Goal: Check status: Check status

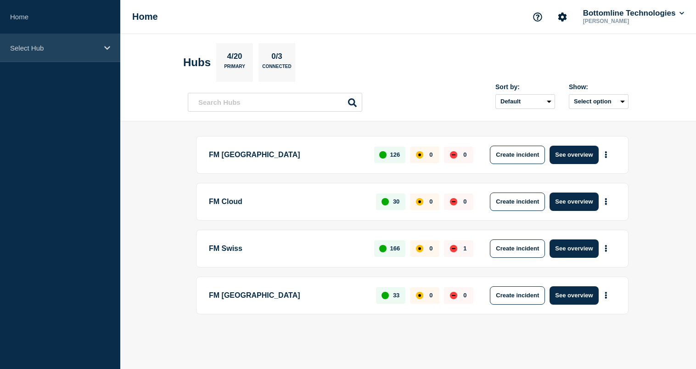
click at [96, 51] on p "Select Hub" at bounding box center [54, 48] width 88 height 8
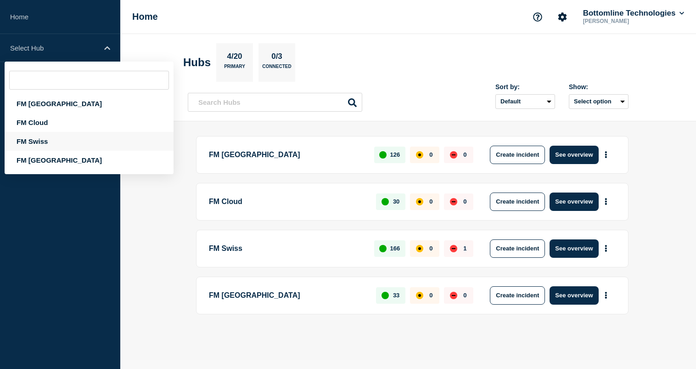
click at [59, 143] on div "FM Swiss" at bounding box center [89, 141] width 169 height 19
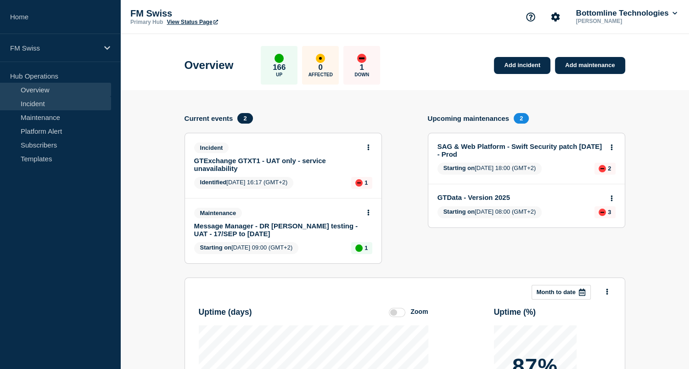
click at [44, 107] on link "Incident" at bounding box center [55, 103] width 111 height 14
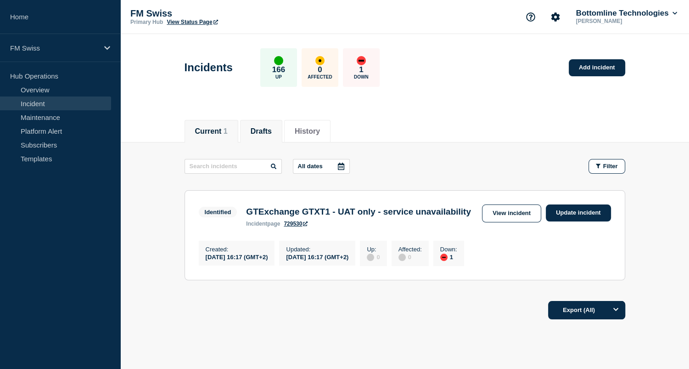
click at [247, 132] on li "Drafts" at bounding box center [261, 131] width 42 height 22
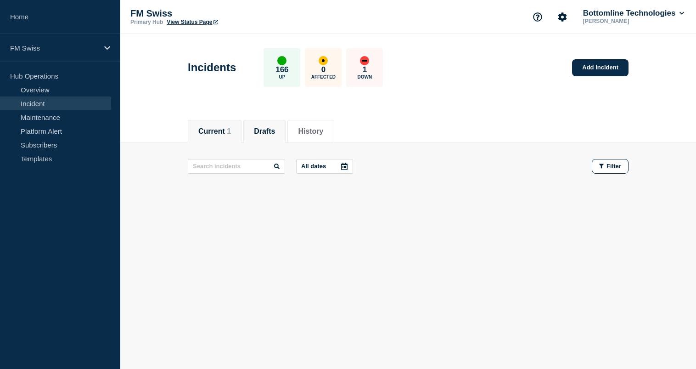
click at [208, 135] on button "Current 1" at bounding box center [214, 131] width 33 height 8
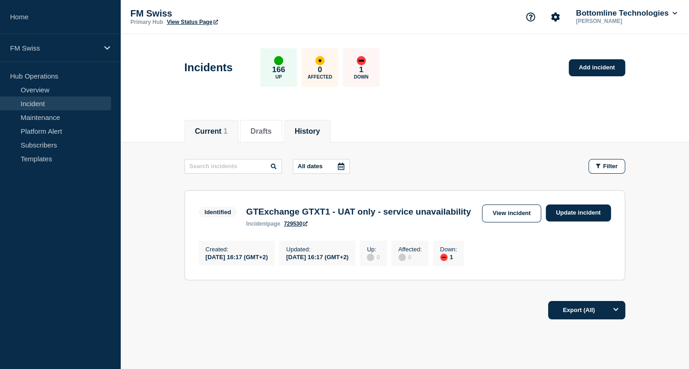
click at [311, 131] on button "History" at bounding box center [307, 131] width 25 height 8
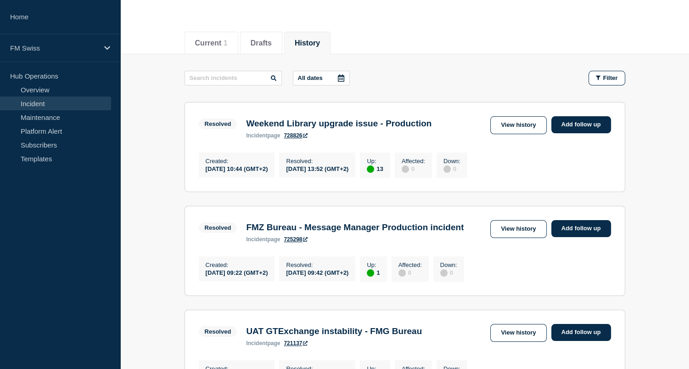
scroll to position [92, 0]
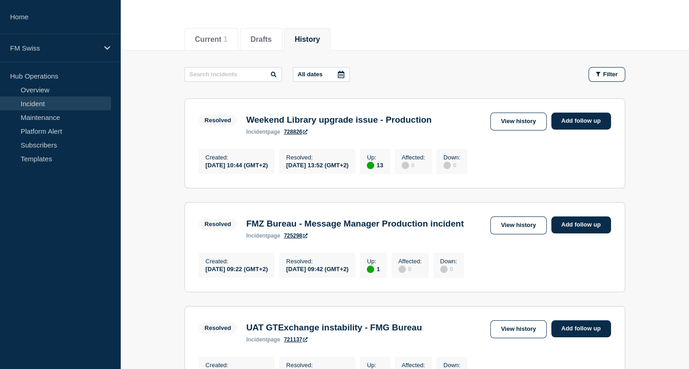
click at [301, 239] on link "725298" at bounding box center [296, 235] width 24 height 6
click at [511, 230] on link "View history" at bounding box center [518, 225] width 56 height 18
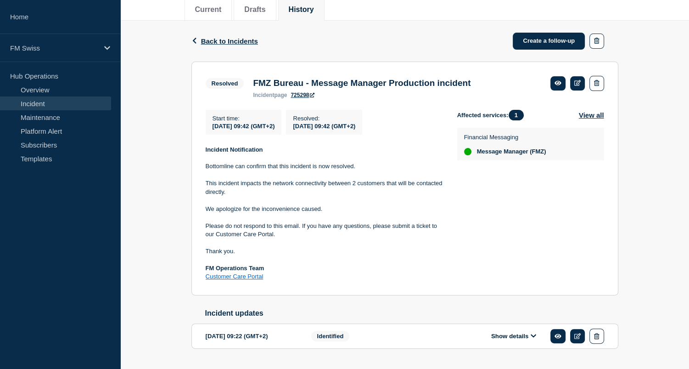
scroll to position [138, 0]
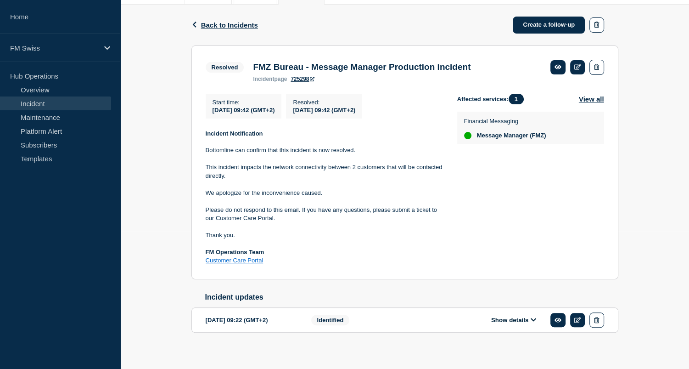
click at [546, 231] on div "Affected services: 1 View all Financial Messaging Message Manager (FMZ)" at bounding box center [530, 179] width 147 height 171
click at [485, 186] on div "Affected services: 1 View all Financial Messaging Message Manager (FMZ)" at bounding box center [530, 179] width 147 height 171
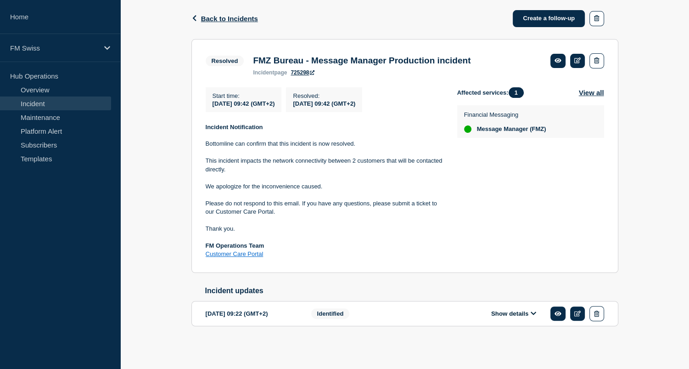
scroll to position [149, 0]
click at [512, 315] on button "Show details" at bounding box center [514, 313] width 51 height 8
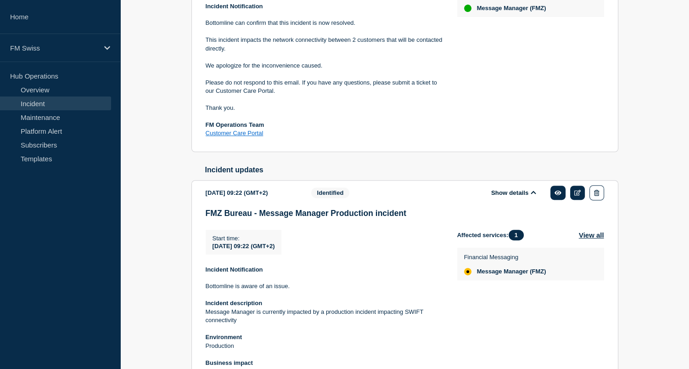
scroll to position [378, 0]
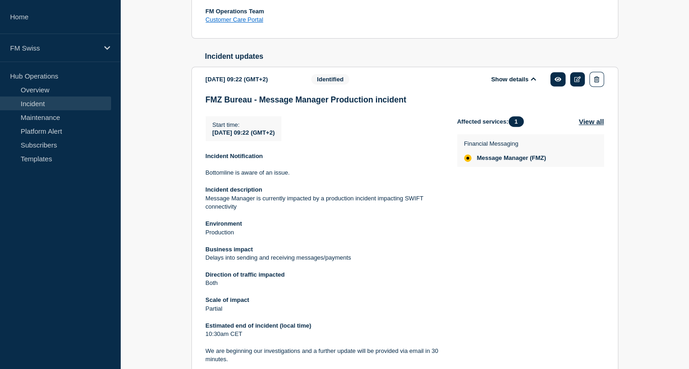
click at [414, 211] on p "Message Manager is currently impacted by a production incident impacting SWIFT …" at bounding box center [324, 202] width 237 height 17
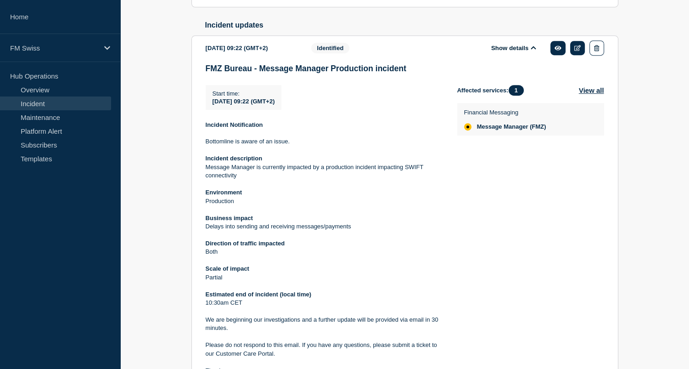
scroll to position [424, 0]
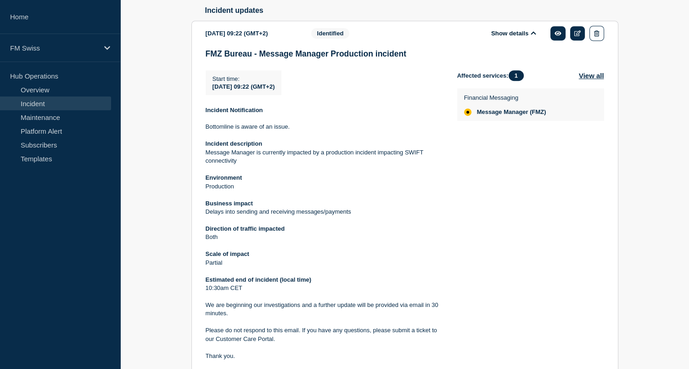
click at [487, 192] on div "Affected services: 1 View all Financial Messaging Message Manager (FMZ)" at bounding box center [530, 227] width 147 height 315
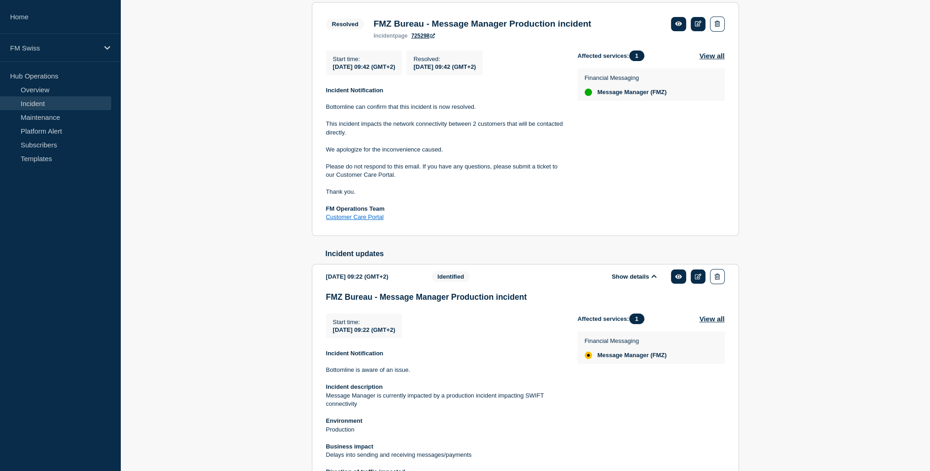
scroll to position [195, 0]
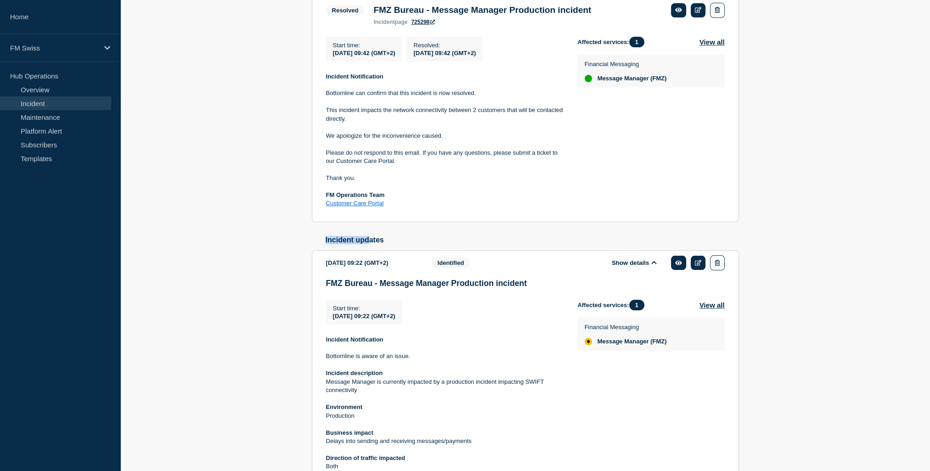
drag, startPoint x: 322, startPoint y: 243, endPoint x: 398, endPoint y: 246, distance: 75.4
click at [398, 246] on div "Incident updates [DATE] 09:22 (GMT+2) Show details Identified FMZ Bureau - Mess…" at bounding box center [525, 439] width 427 height 407
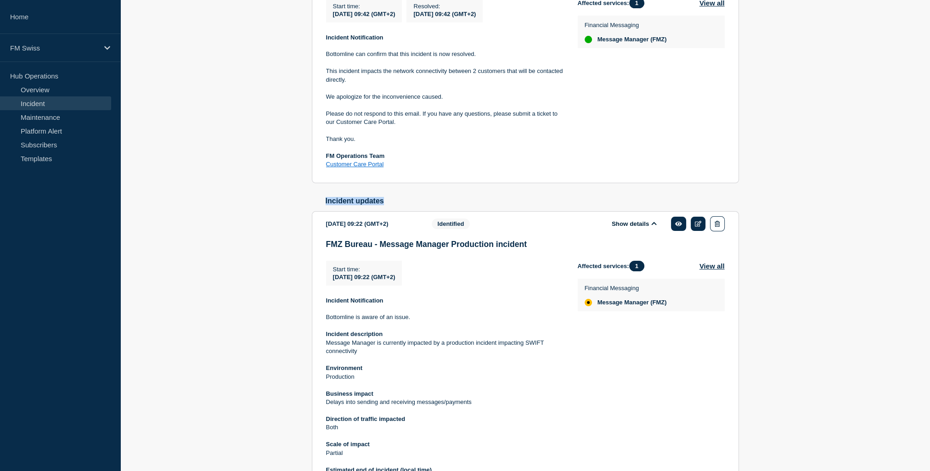
scroll to position [332, 0]
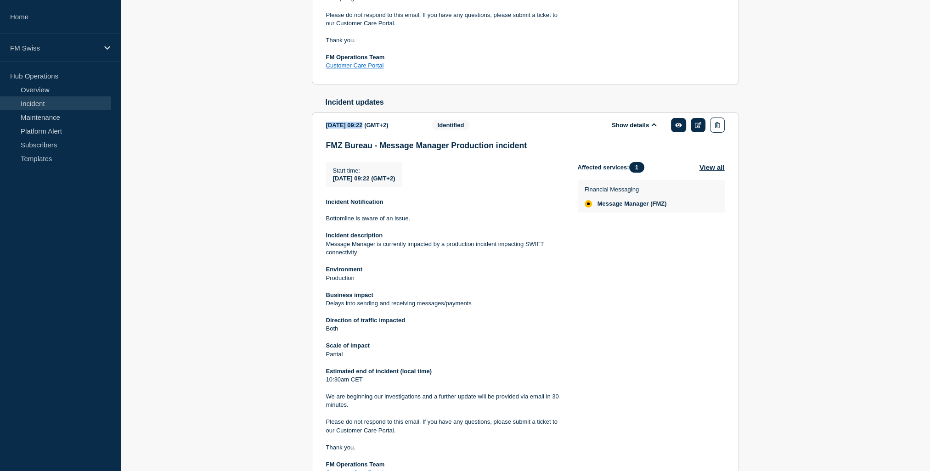
drag, startPoint x: 326, startPoint y: 129, endPoint x: 369, endPoint y: 129, distance: 42.7
click at [369, 129] on div "[DATE] 09:22 (GMT+2)" at bounding box center [372, 125] width 92 height 15
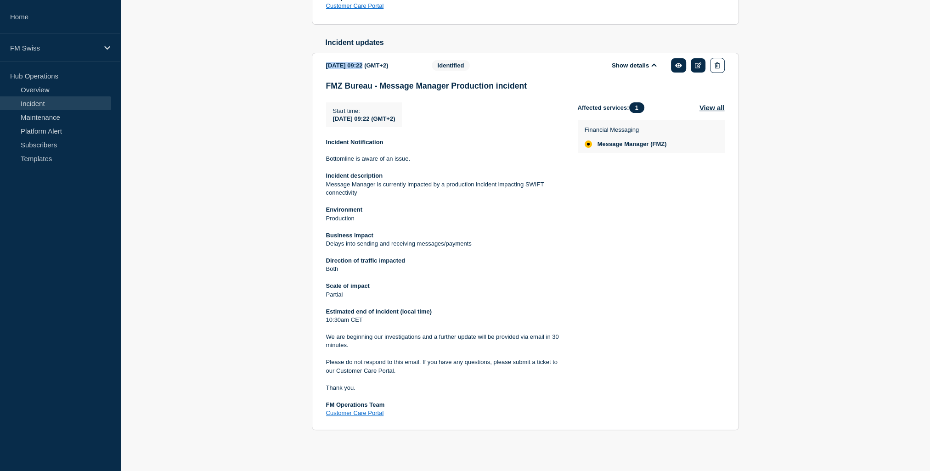
scroll to position [400, 0]
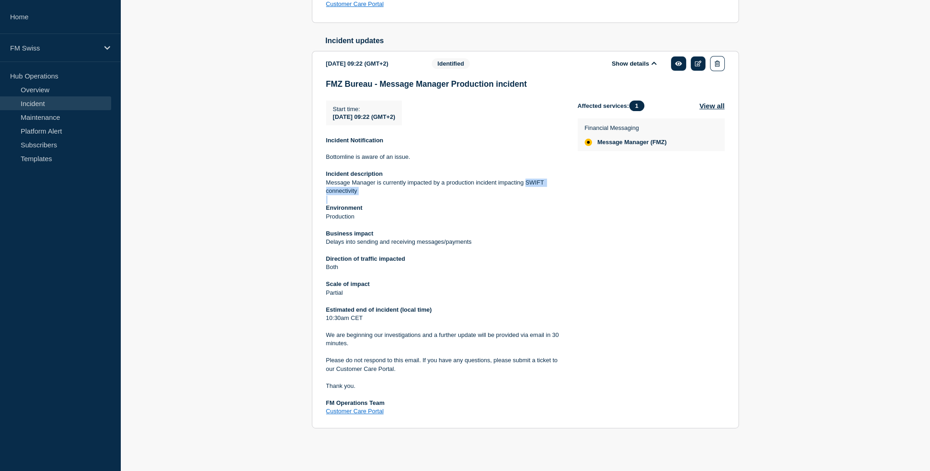
drag, startPoint x: 525, startPoint y: 183, endPoint x: 556, endPoint y: 197, distance: 34.1
click at [556, 197] on div "Incident Notification Bottomline is aware of an issue. Incident description Mes…" at bounding box center [444, 276] width 237 height 280
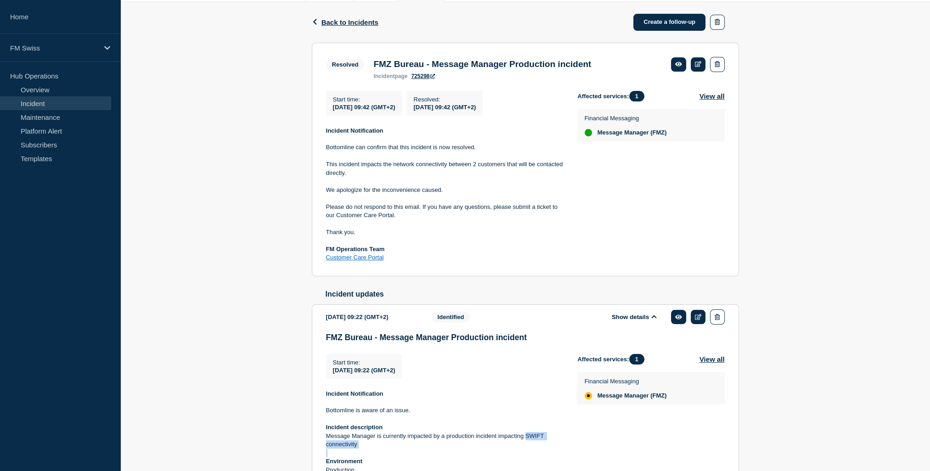
scroll to position [124, 0]
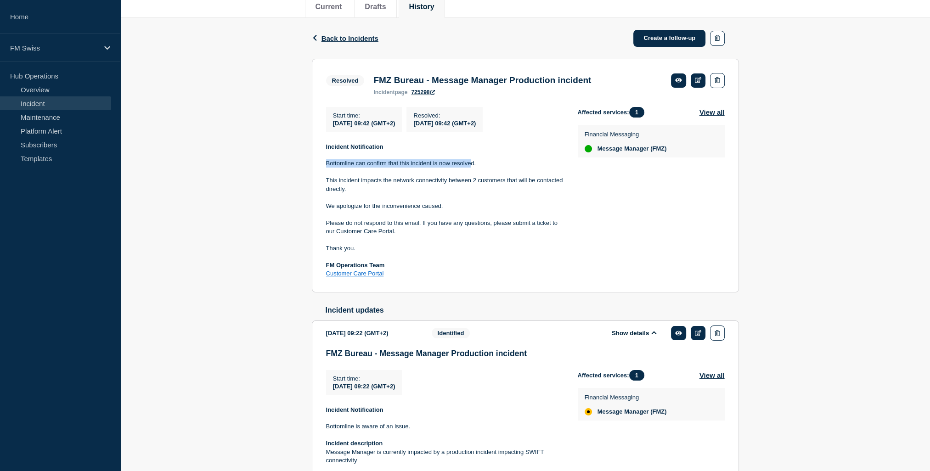
drag, startPoint x: 327, startPoint y: 166, endPoint x: 472, endPoint y: 169, distance: 144.7
click at [472, 168] on p "Bottomline can confirm that this incident is now resolved." at bounding box center [444, 163] width 237 height 8
drag, startPoint x: 472, startPoint y: 169, endPoint x: 324, endPoint y: 184, distance: 148.2
click at [324, 184] on section "Resolved FMZ Bureau - Message Manager Production incident incident page 725298 …" at bounding box center [525, 176] width 427 height 234
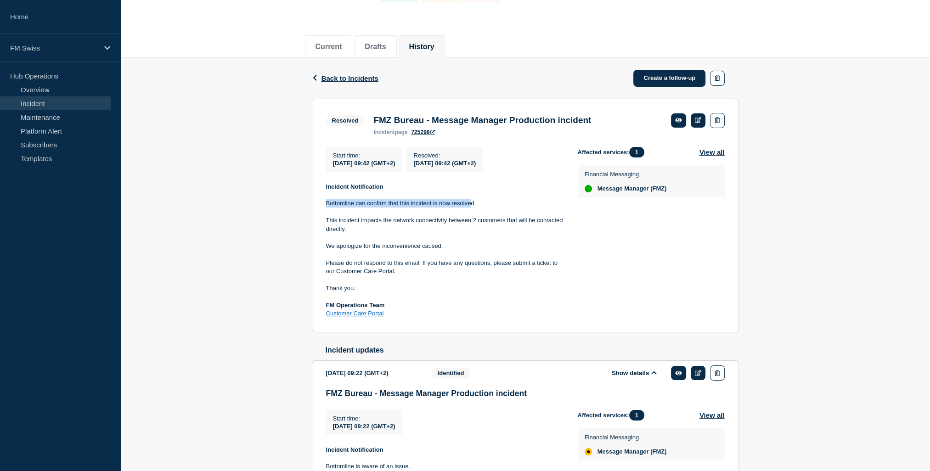
scroll to position [79, 0]
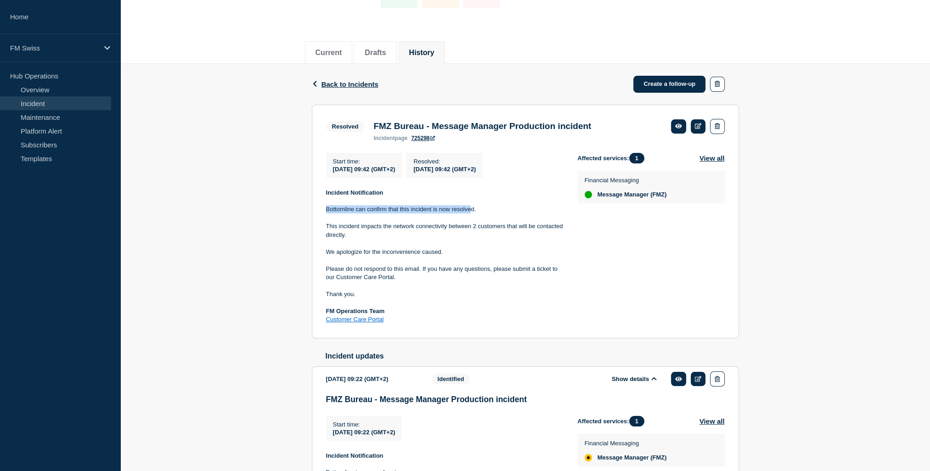
click at [399, 229] on p "This incident impacts the network connectivity between 2 customers that will be…" at bounding box center [444, 230] width 237 height 17
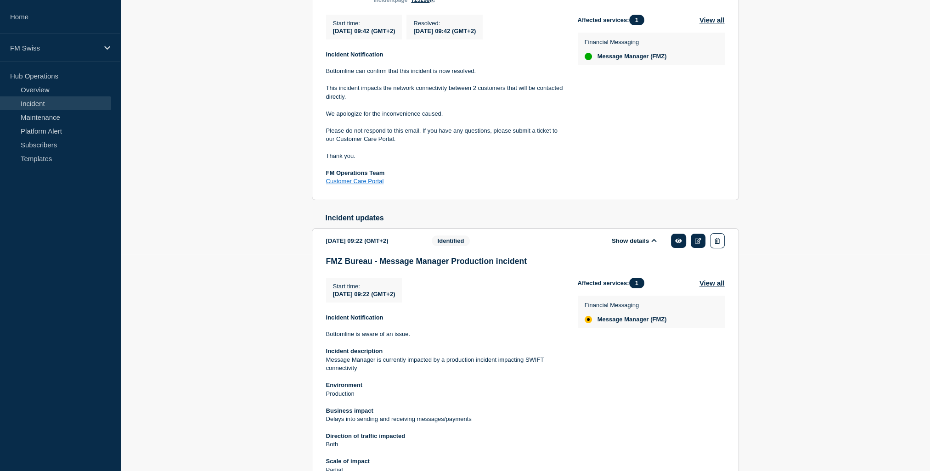
scroll to position [216, 0]
drag, startPoint x: 470, startPoint y: 95, endPoint x: 496, endPoint y: 95, distance: 26.2
click at [496, 95] on p "This incident impacts the network connectivity between 2 customers that will be…" at bounding box center [444, 92] width 237 height 17
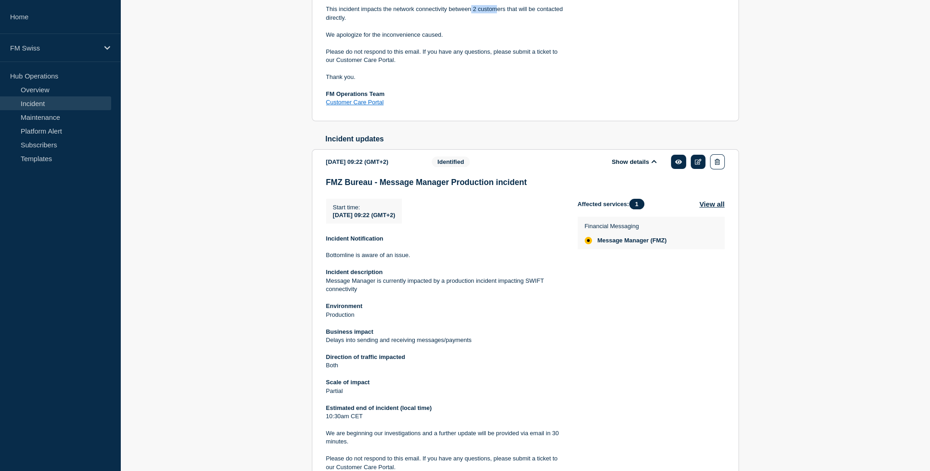
scroll to position [354, 0]
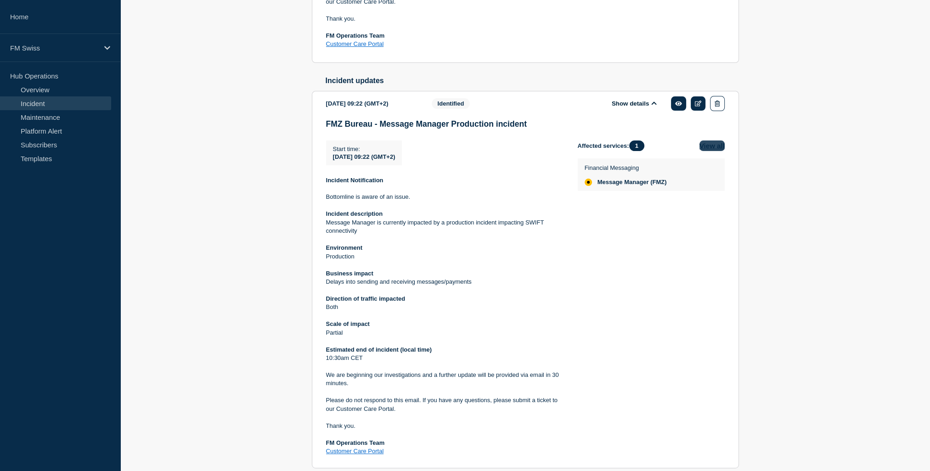
click at [696, 151] on button "View all" at bounding box center [711, 145] width 25 height 11
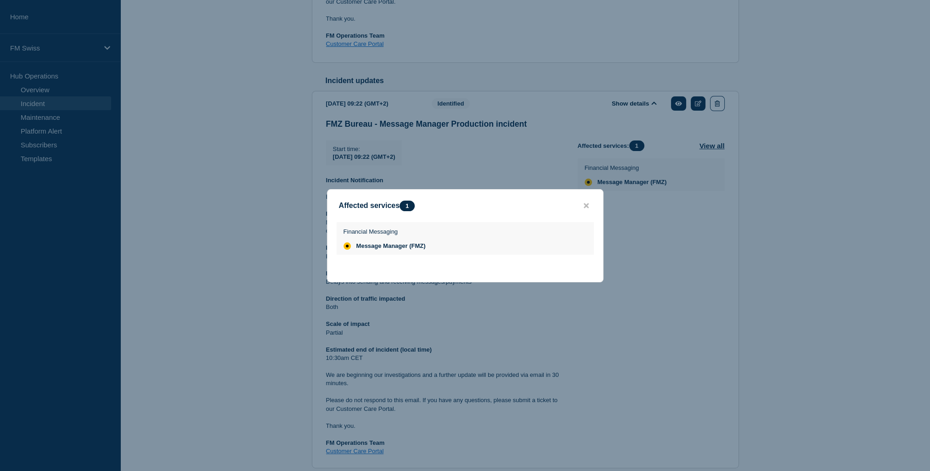
click at [589, 203] on button "close button" at bounding box center [586, 206] width 11 height 9
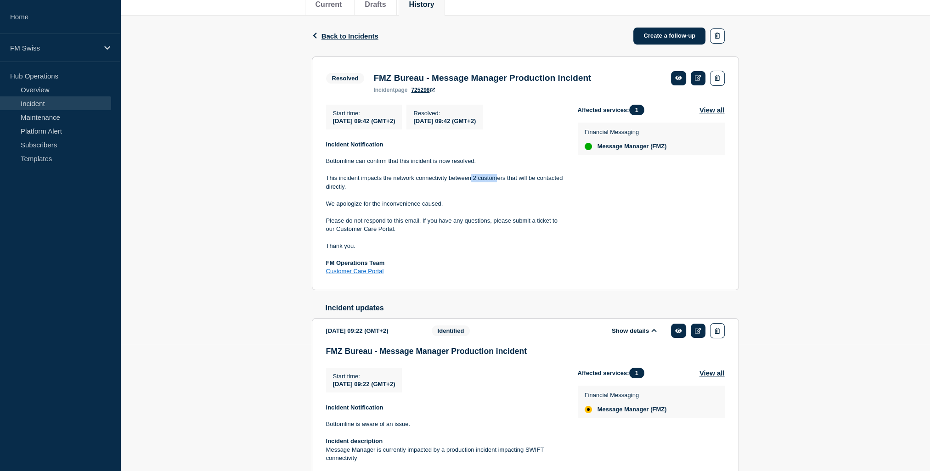
scroll to position [79, 0]
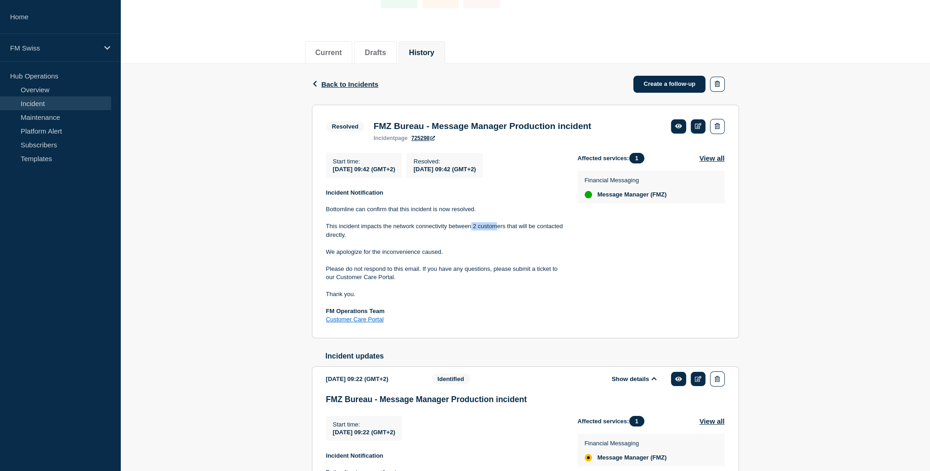
drag, startPoint x: 349, startPoint y: 239, endPoint x: 324, endPoint y: 233, distance: 25.6
click at [324, 233] on section "Resolved FMZ Bureau - Message Manager Production incident incident page 725298 …" at bounding box center [525, 222] width 427 height 234
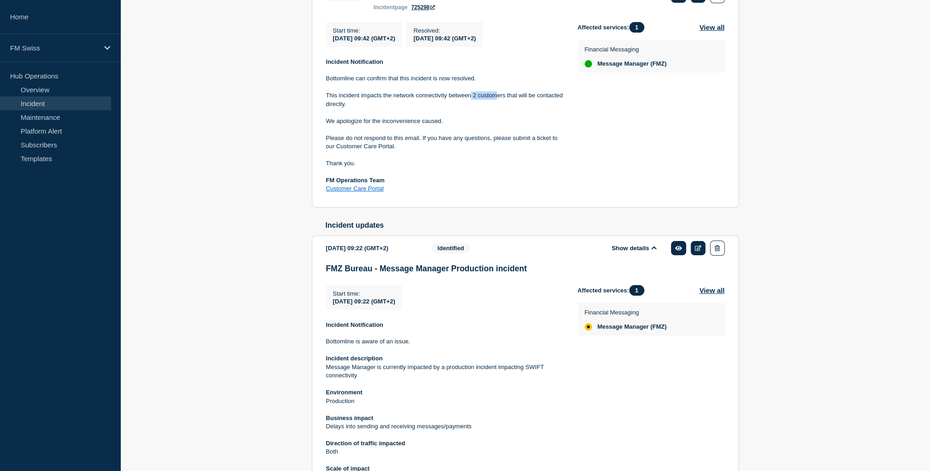
scroll to position [216, 0]
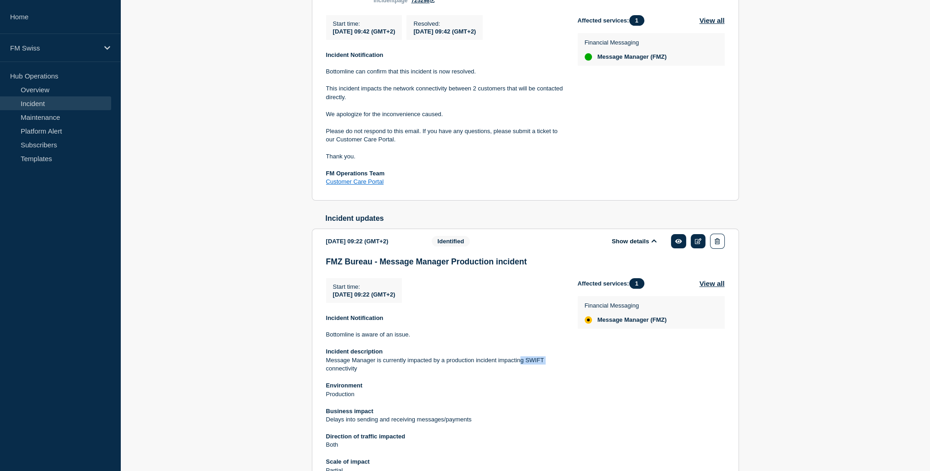
drag, startPoint x: 521, startPoint y: 366, endPoint x: 554, endPoint y: 371, distance: 33.4
click at [554, 368] on p "Message Manager is currently impacted by a production incident impacting SWIFT …" at bounding box center [444, 364] width 237 height 17
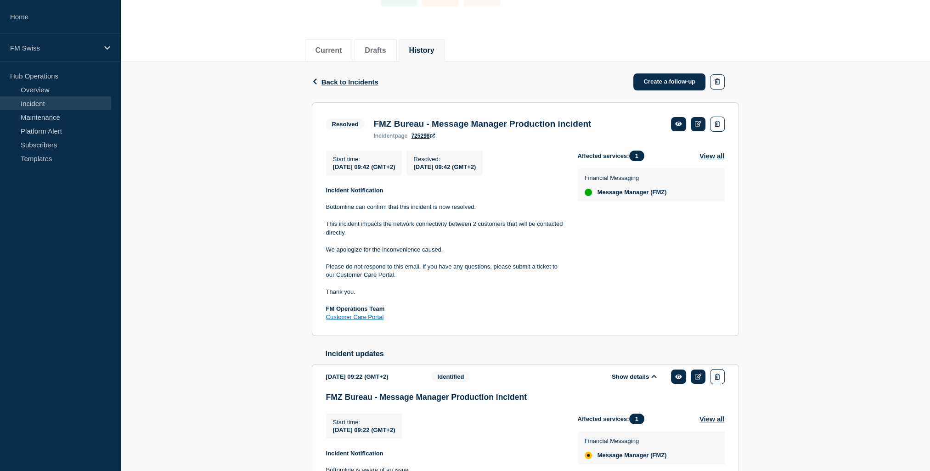
scroll to position [79, 0]
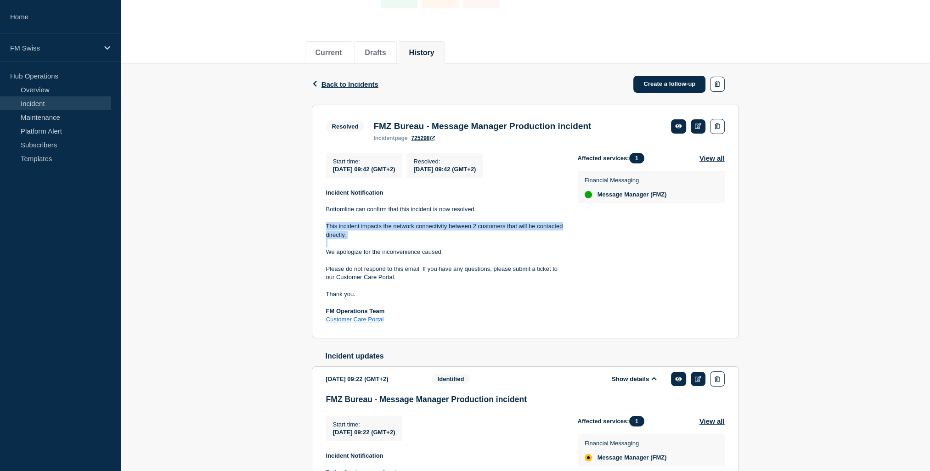
drag, startPoint x: 354, startPoint y: 243, endPoint x: 323, endPoint y: 230, distance: 33.9
click at [323, 230] on section "Resolved FMZ Bureau - Message Manager Production incident incident page 725298 …" at bounding box center [525, 222] width 427 height 234
drag, startPoint x: 323, startPoint y: 230, endPoint x: 305, endPoint y: 245, distance: 24.1
click at [305, 245] on div "Back Back to Incidents Create a follow-up Resolved FMZ Bureau - Message Manager…" at bounding box center [525, 418] width 441 height 709
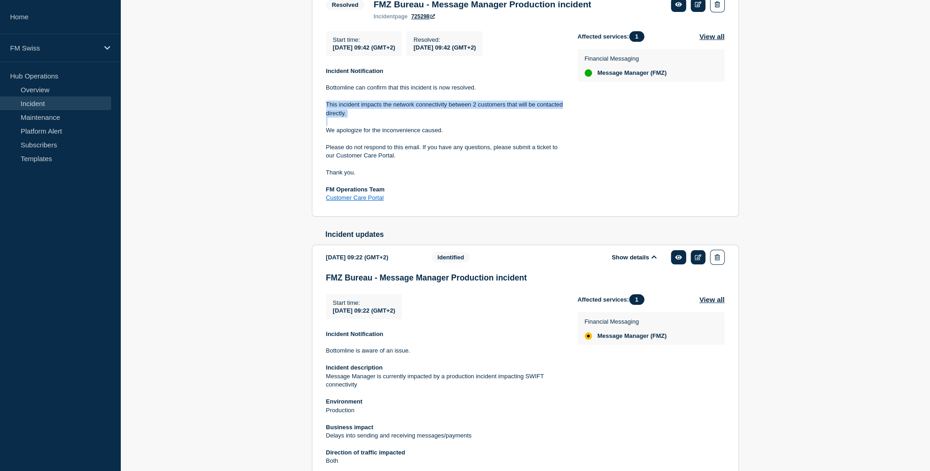
scroll to position [216, 0]
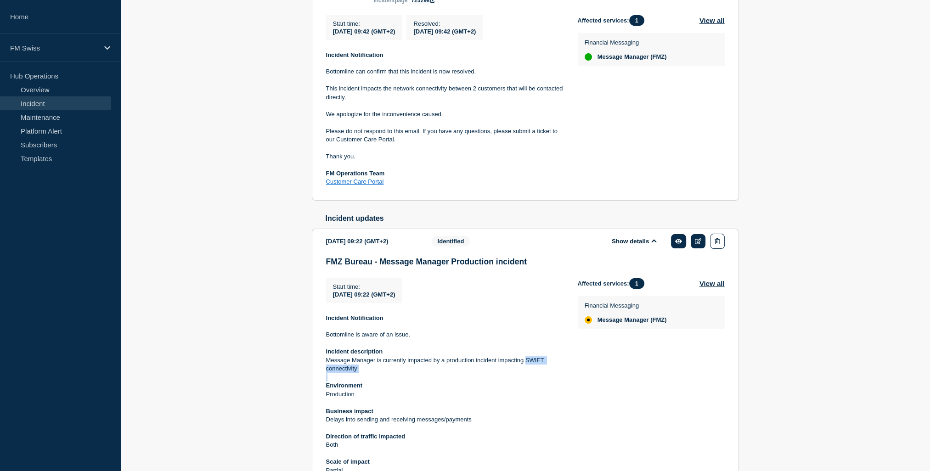
drag, startPoint x: 525, startPoint y: 365, endPoint x: 356, endPoint y: 380, distance: 169.6
click at [356, 368] on div "Incident Notification Bottomline is aware of an issue. Incident description Mes…" at bounding box center [444, 454] width 237 height 280
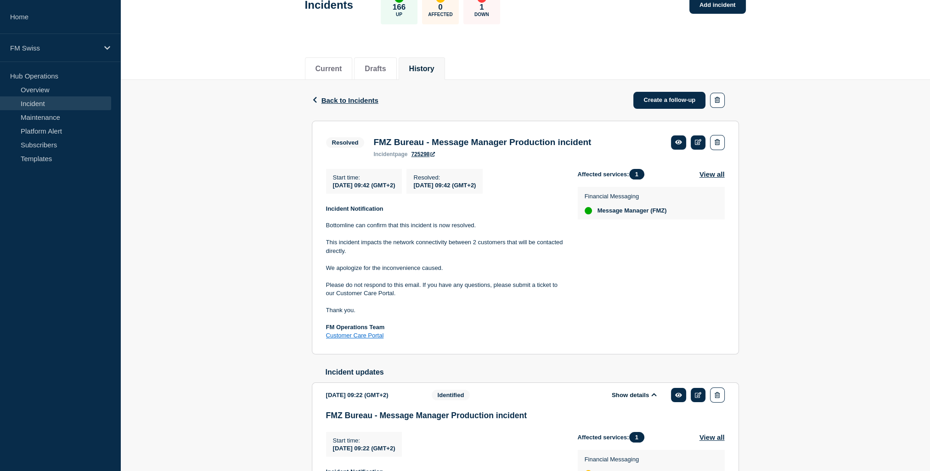
scroll to position [79, 0]
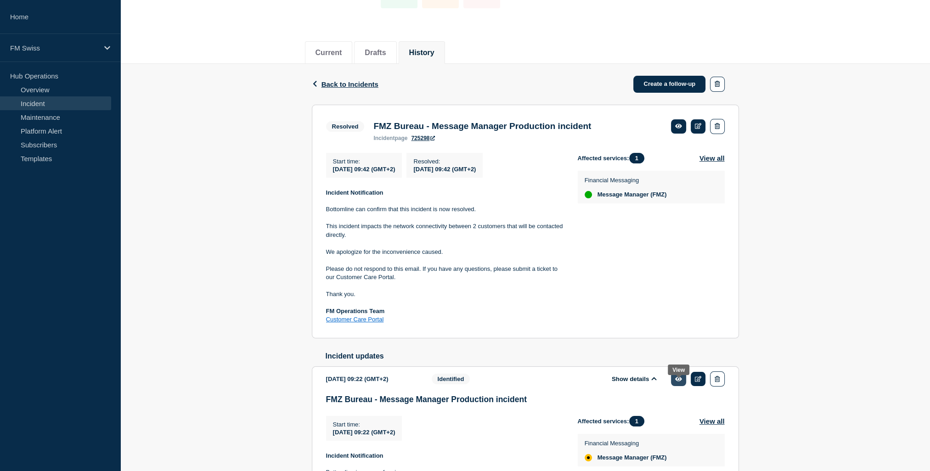
click at [680, 368] on icon at bounding box center [678, 379] width 7 height 6
